Goal: Transaction & Acquisition: Purchase product/service

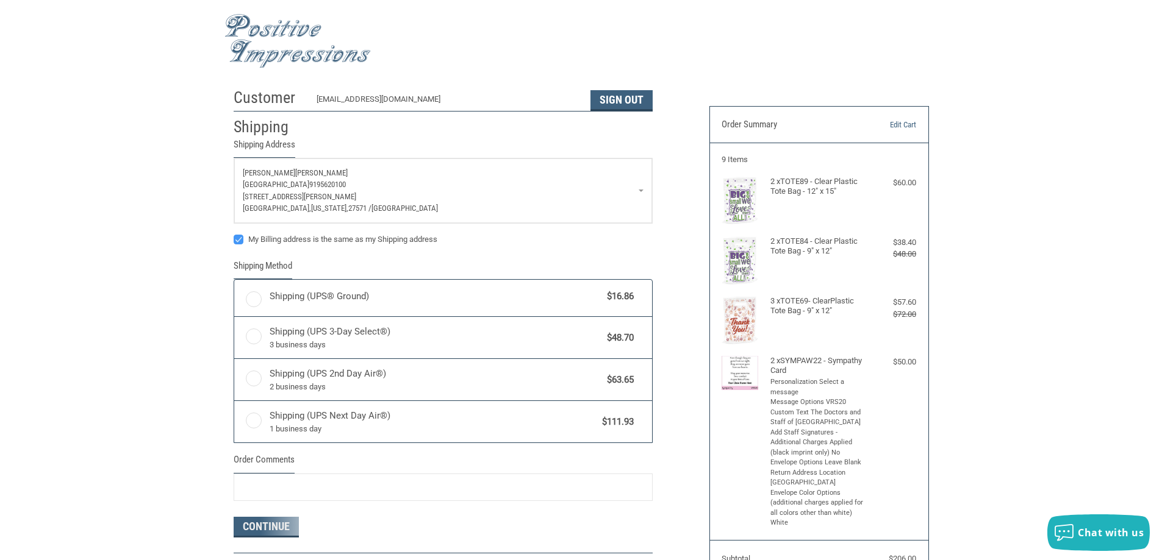
radio input "true"
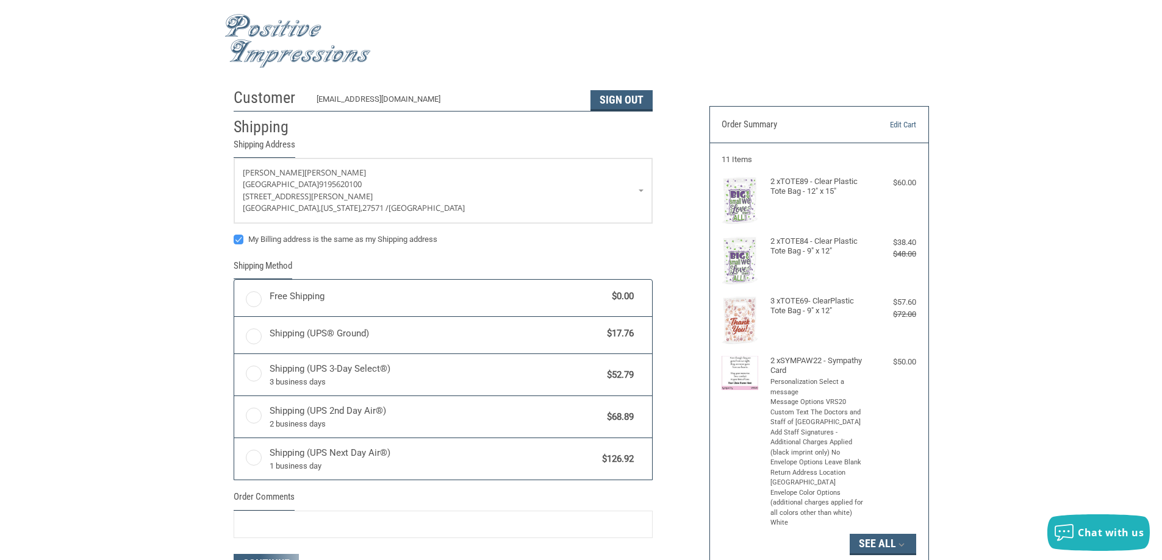
radio input "true"
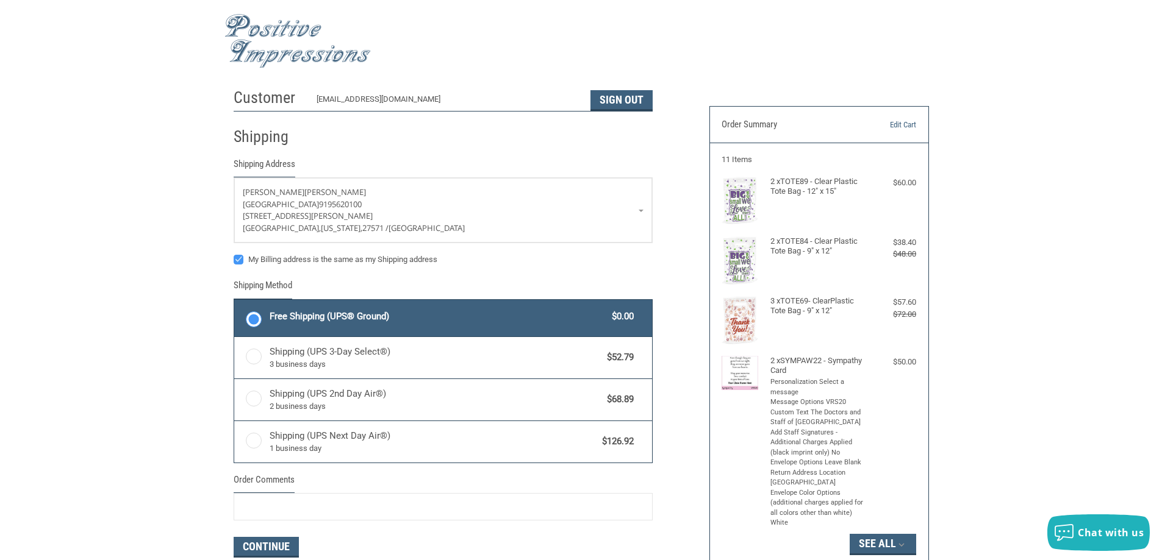
click at [242, 263] on label "My Billing address is the same as my Shipping address" at bounding box center [443, 260] width 419 height 10
click at [234, 254] on input "My Billing address is the same as my Shipping address" at bounding box center [234, 254] width 1 height 1
checkbox input "false"
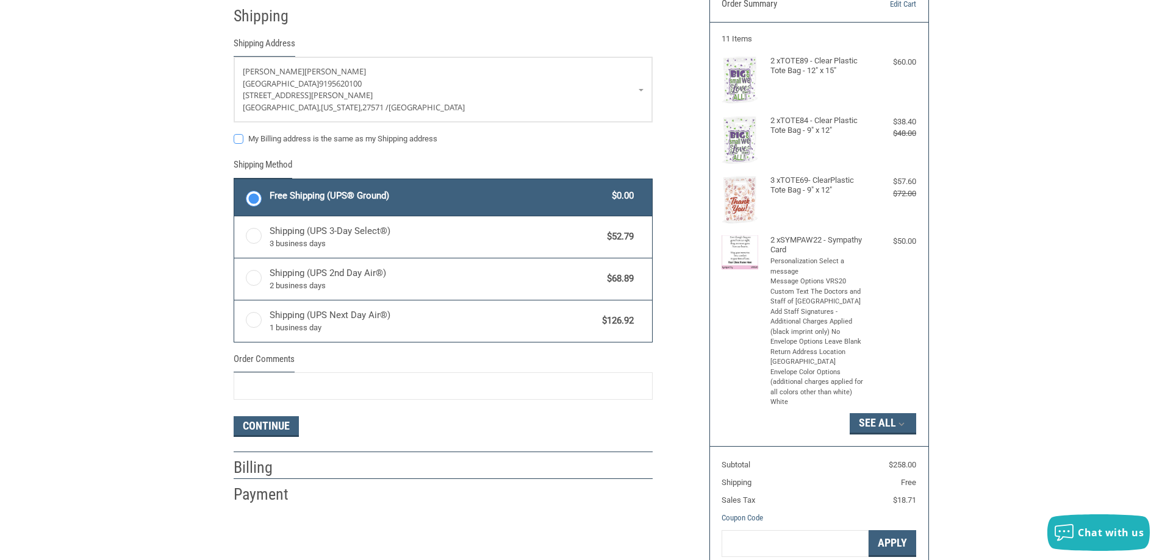
scroll to position [122, 0]
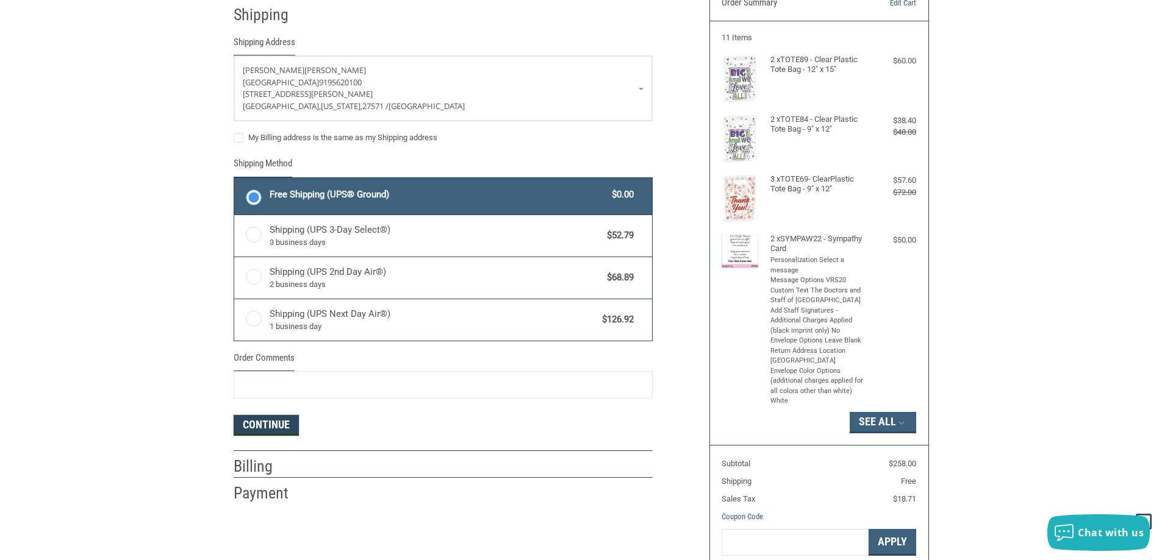
click at [273, 426] on button "Continue" at bounding box center [266, 425] width 65 height 21
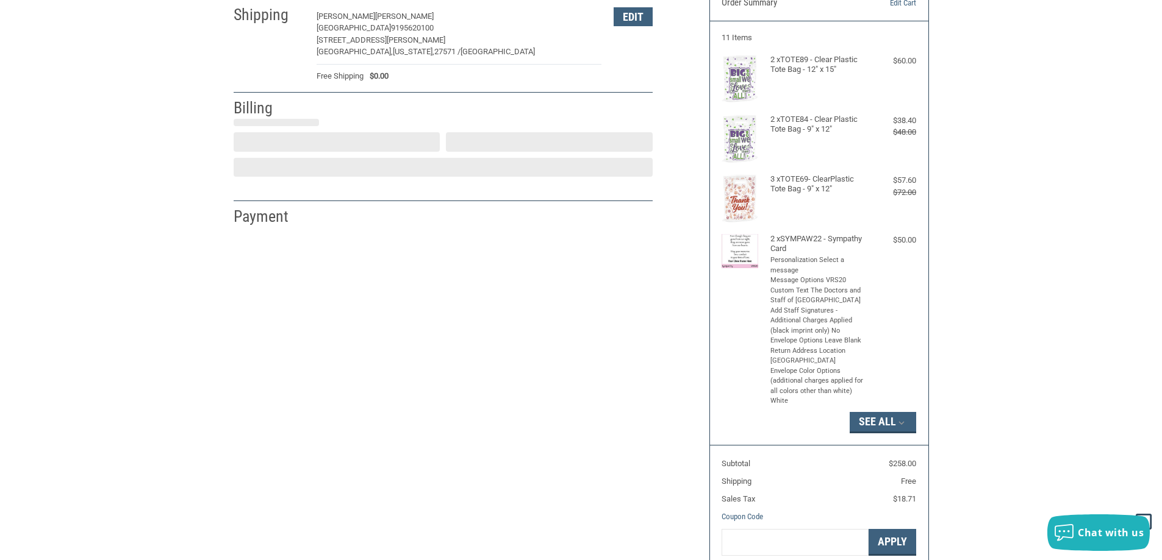
select select "US"
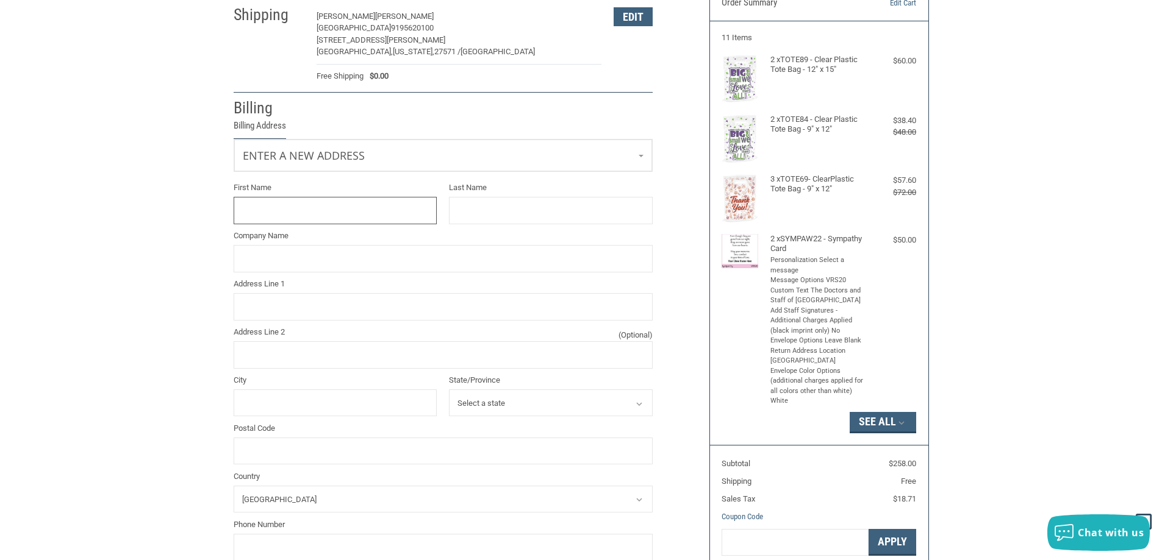
scroll to position [103, 0]
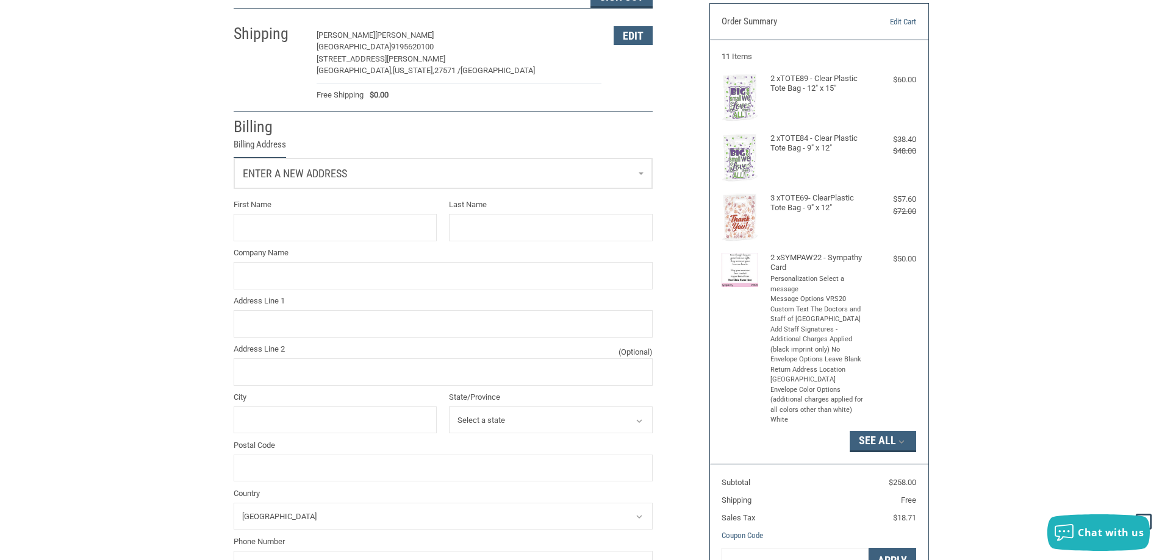
click at [300, 169] on span "Enter a new address" at bounding box center [295, 173] width 104 height 13
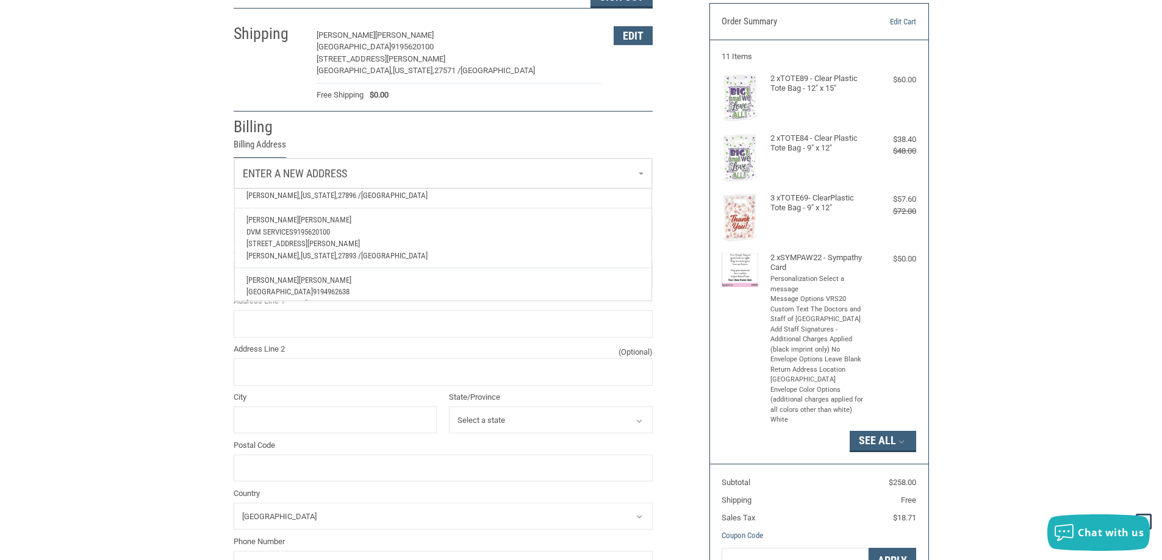
scroll to position [344, 0]
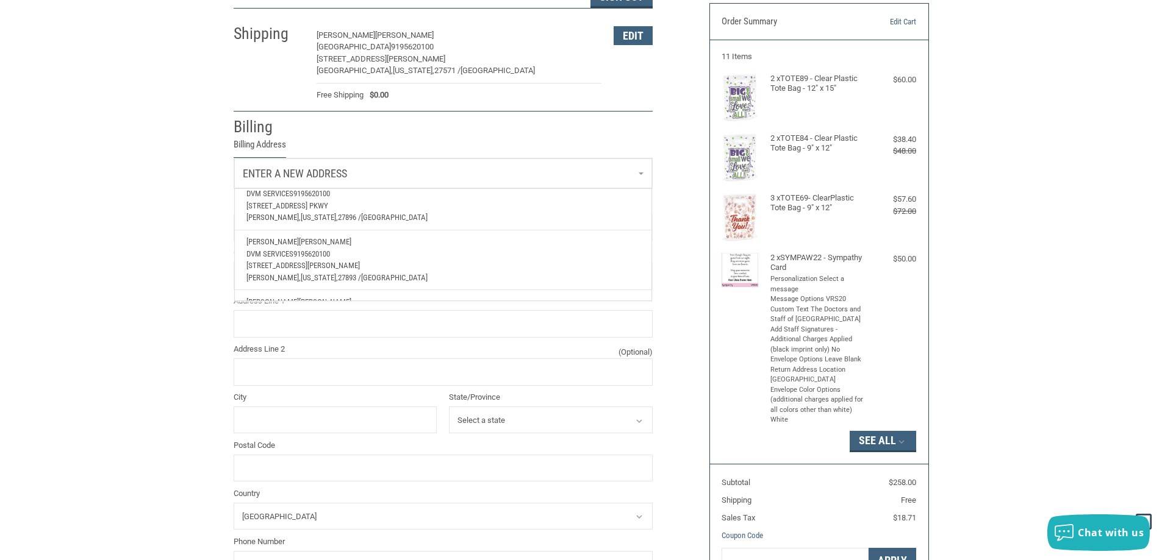
click at [306, 263] on p "[STREET_ADDRESS][PERSON_NAME]" at bounding box center [442, 266] width 393 height 12
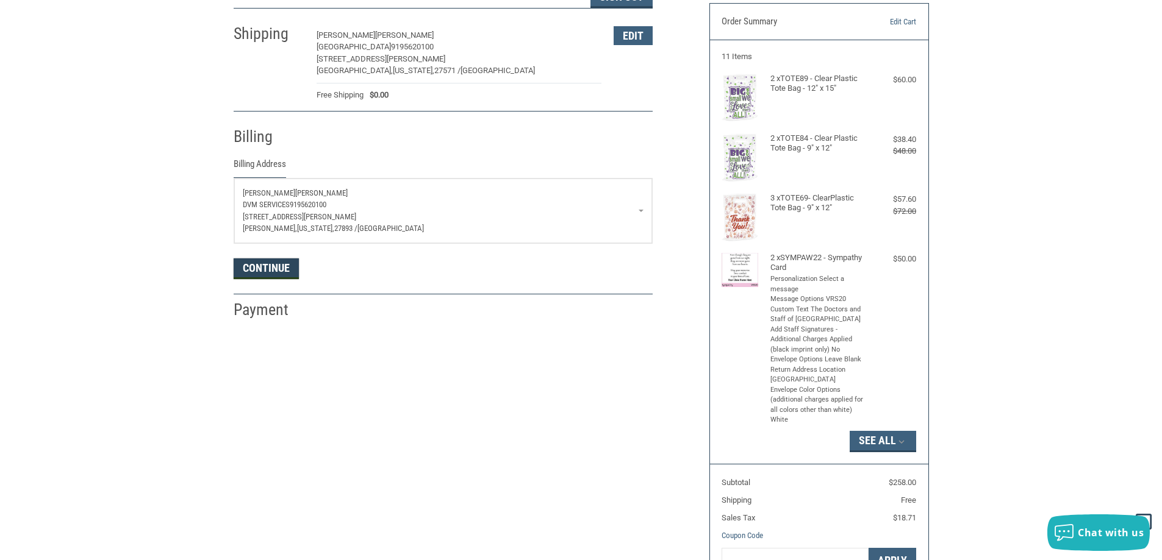
click at [267, 271] on button "Continue" at bounding box center [266, 269] width 65 height 21
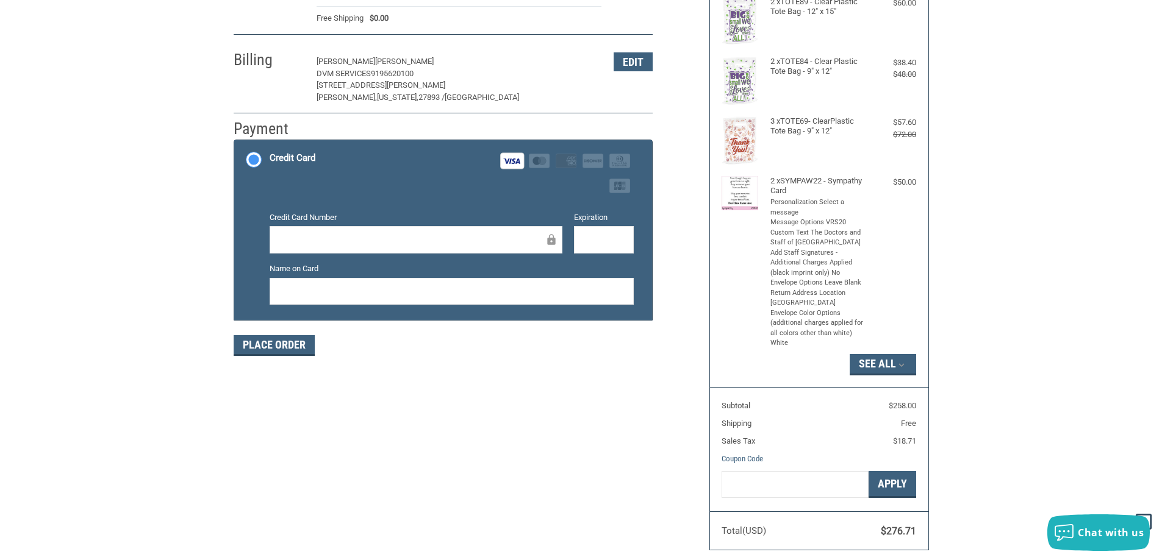
scroll to position [183, 0]
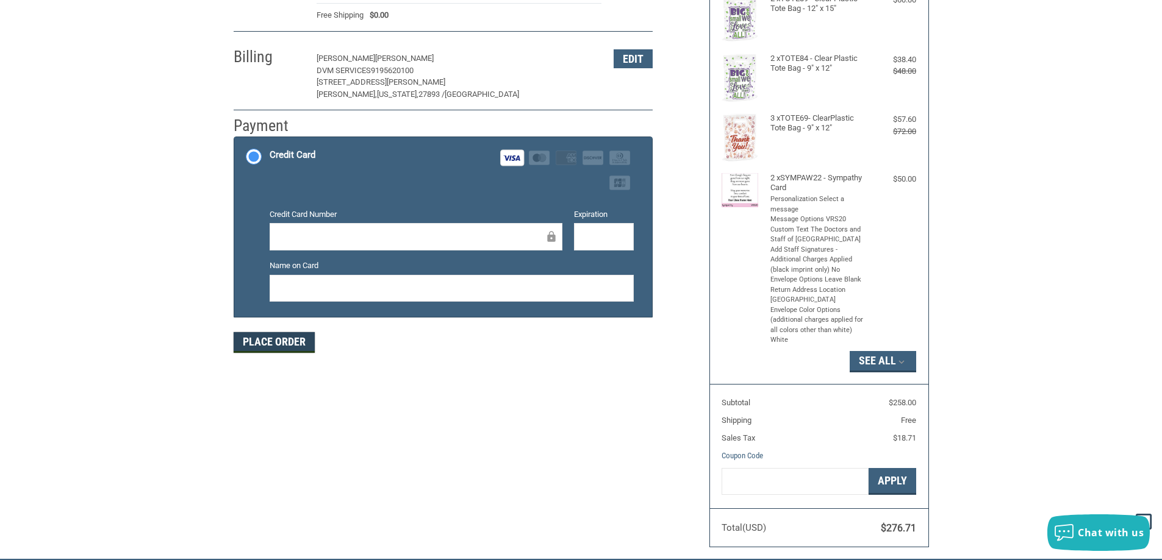
click at [261, 342] on button "Place Order" at bounding box center [274, 342] width 81 height 21
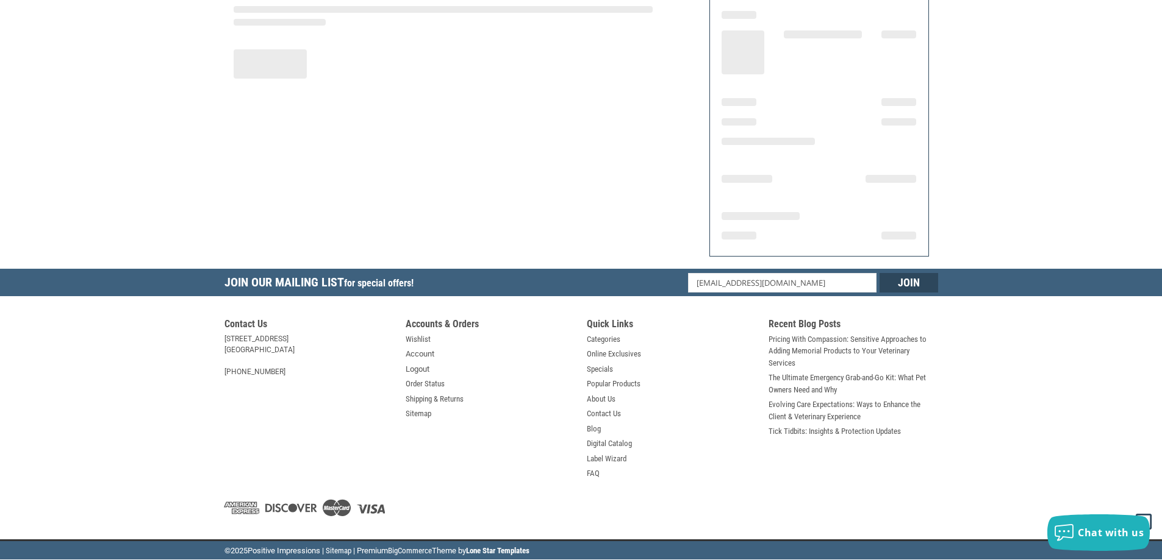
scroll to position [141, 0]
